Goal: Task Accomplishment & Management: Manage account settings

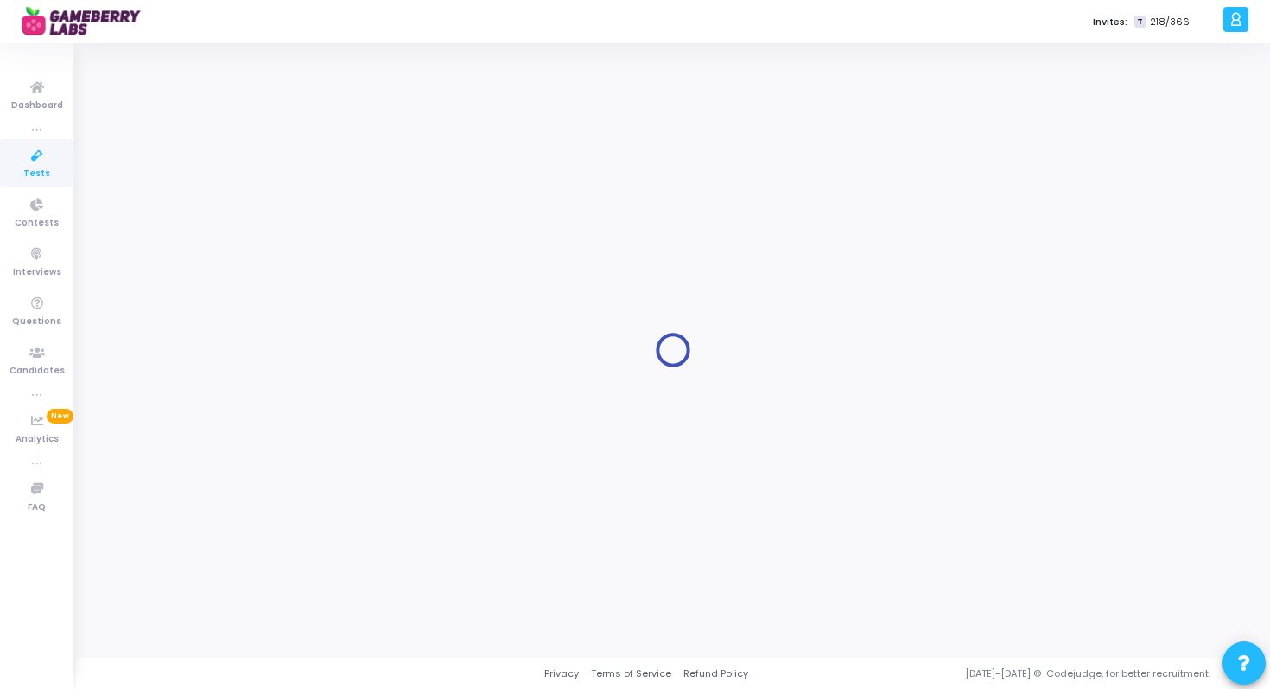
click at [47, 163] on icon at bounding box center [37, 156] width 36 height 22
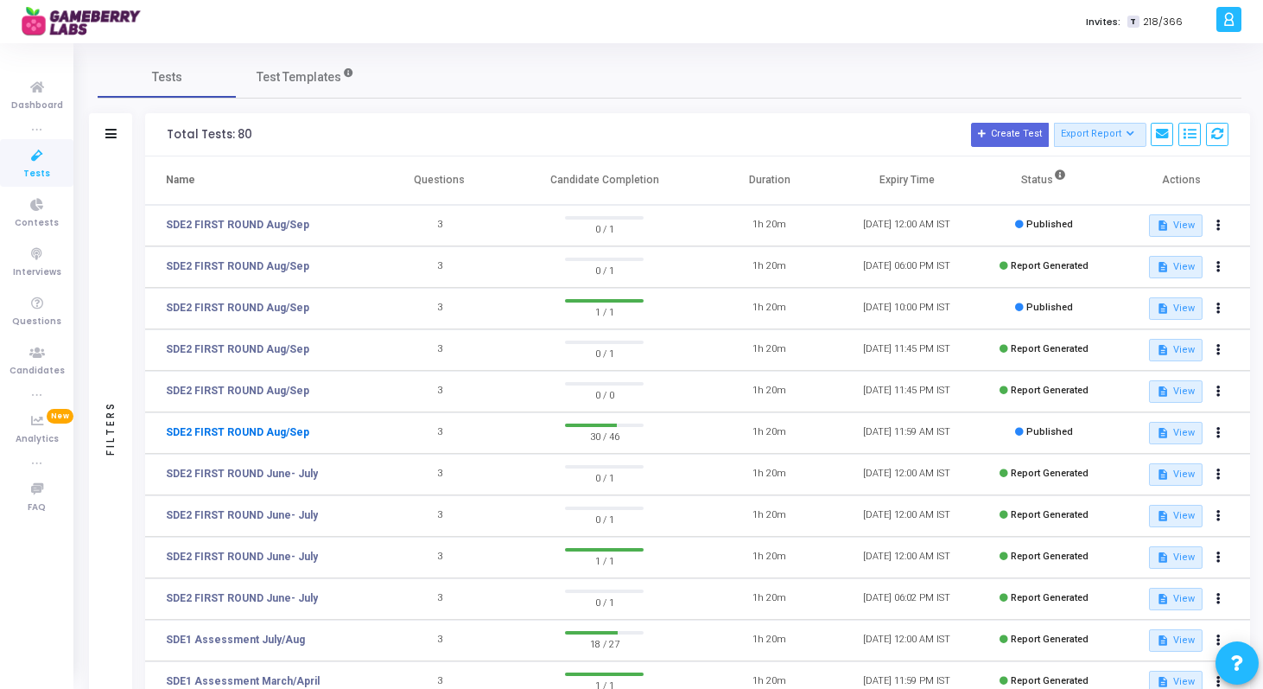
click at [253, 431] on link "SDE2 FIRST ROUND Aug/Sep" at bounding box center [237, 432] width 143 height 16
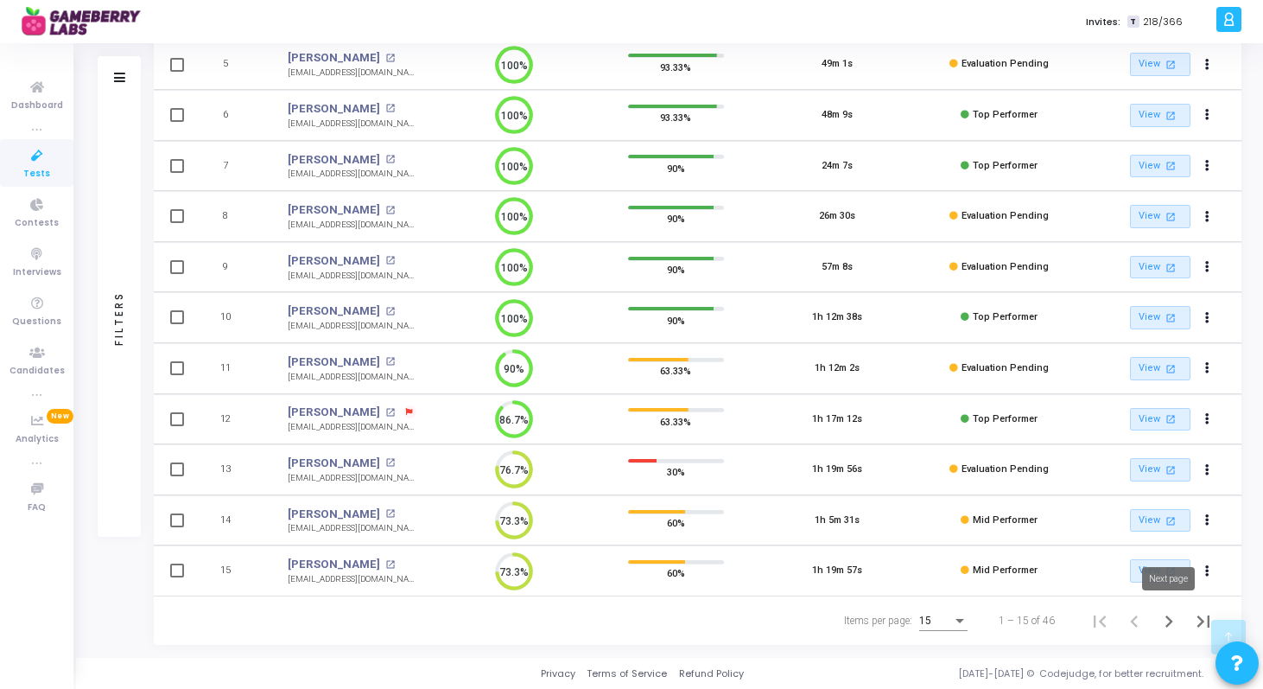
click at [1170, 624] on icon "Next page" at bounding box center [1169, 621] width 24 height 24
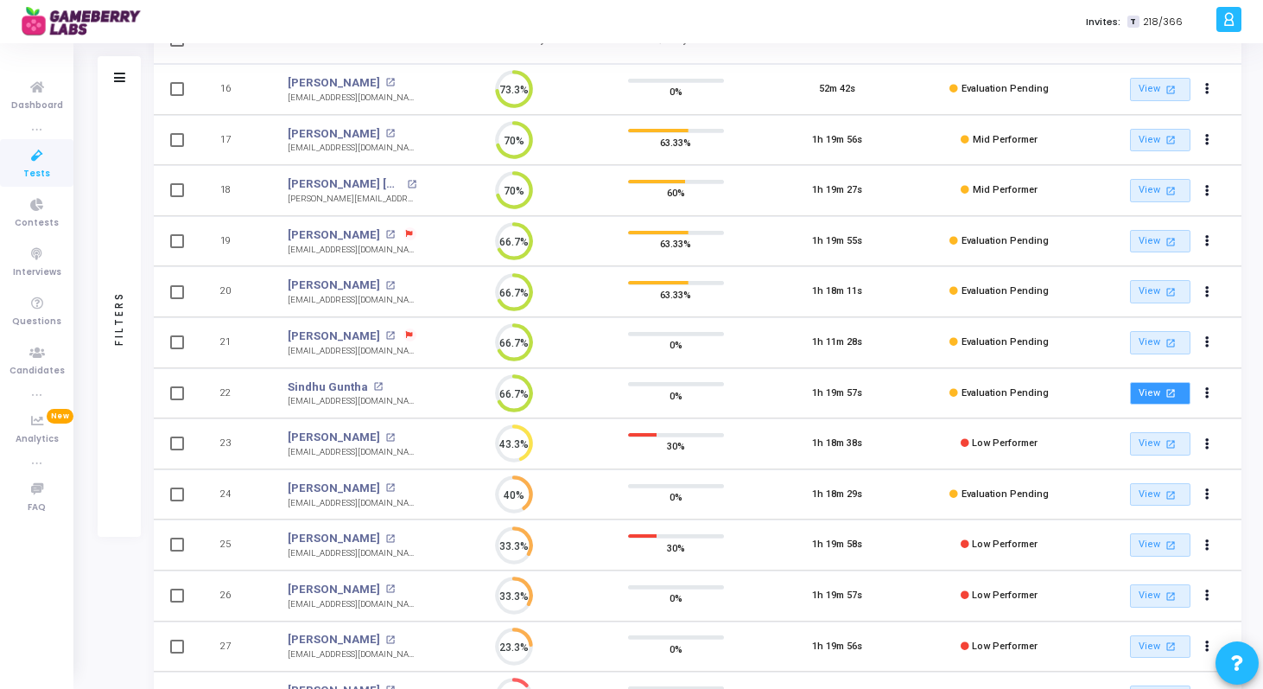
click at [1155, 397] on link "View open_in_new" at bounding box center [1160, 393] width 60 height 23
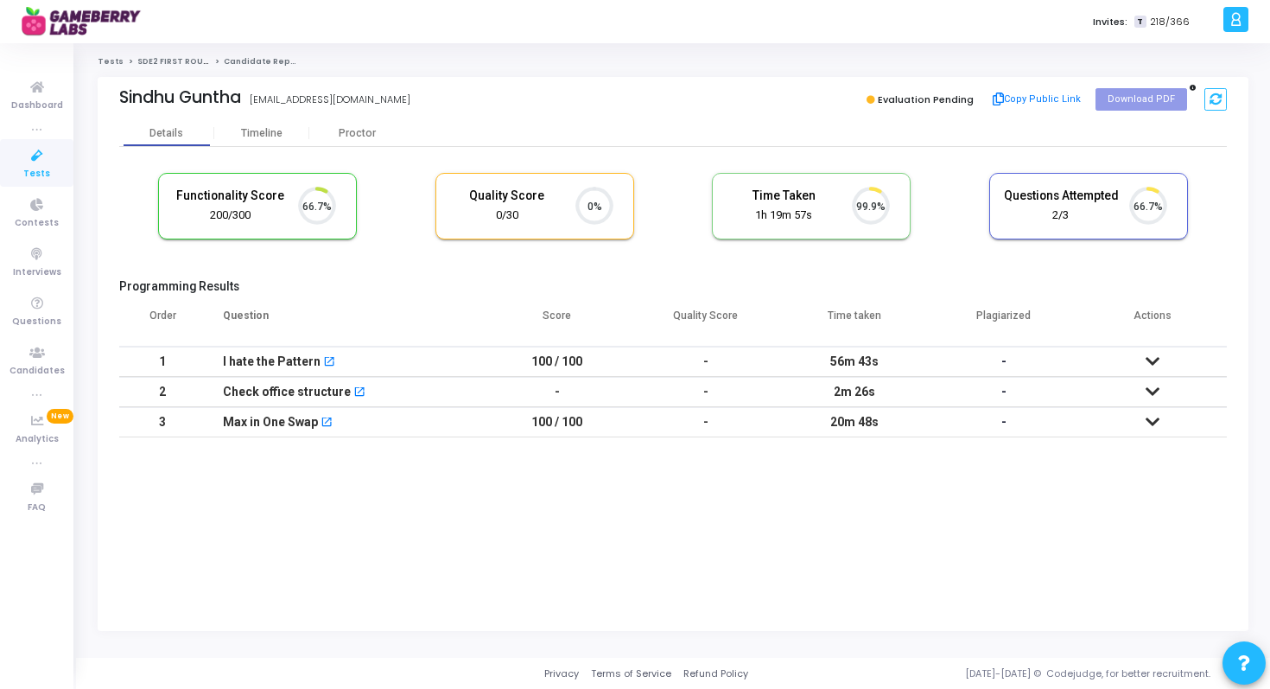
scroll to position [36, 44]
